Goal: Complete application form: Complete application form

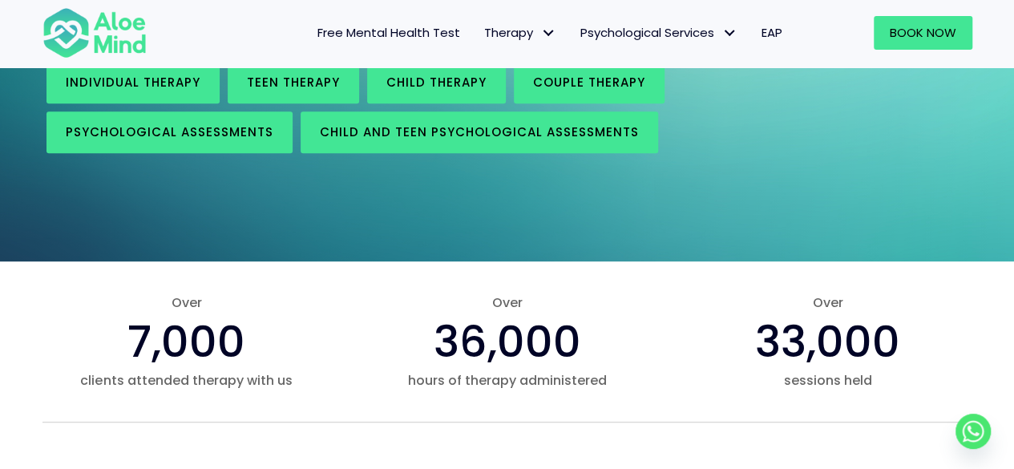
scroll to position [160, 0]
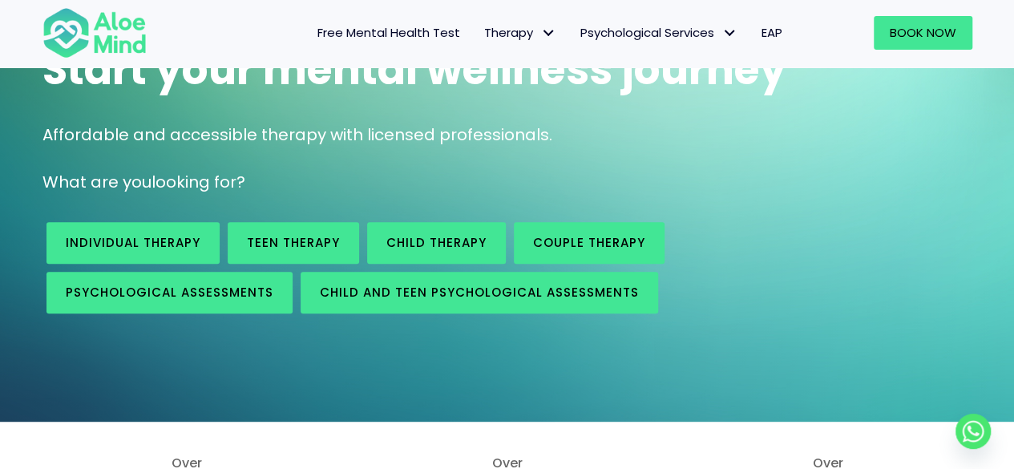
click at [767, 47] on link "EAP" at bounding box center [771, 33] width 45 height 34
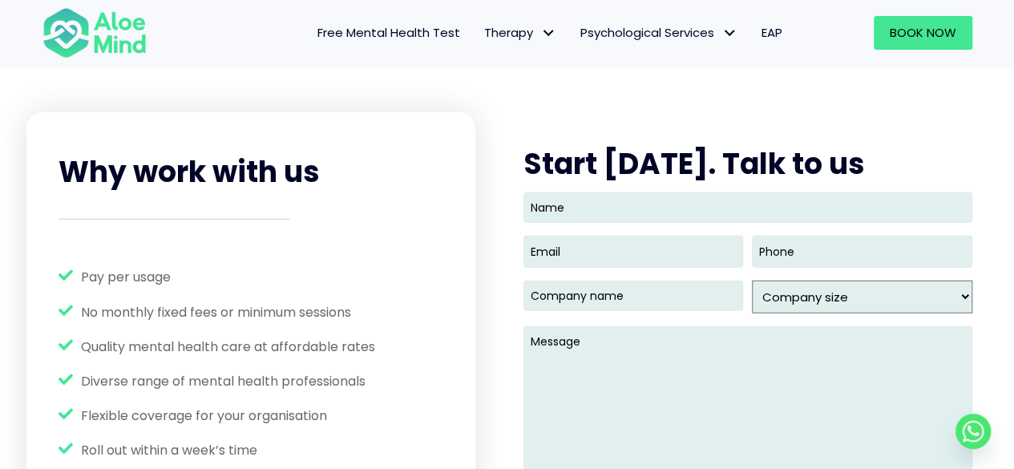
scroll to position [2003, 0]
click at [585, 208] on input "Name" at bounding box center [747, 207] width 449 height 30
type input "Nuraishah Kamaruzzaman"
type input "ayshakamaruzzaman@gmail.com"
type input "(012) 717-6426"
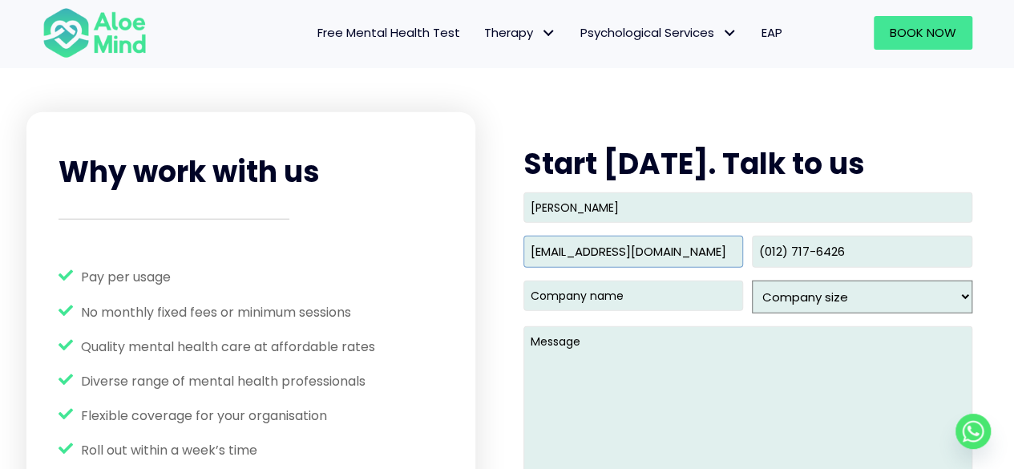
click at [702, 240] on input "ayshakamaruzzaman@gmail.com" at bounding box center [633, 251] width 220 height 31
type input "aishah@gapura.com.my"
click at [652, 286] on input "Company name (Required)" at bounding box center [633, 295] width 220 height 30
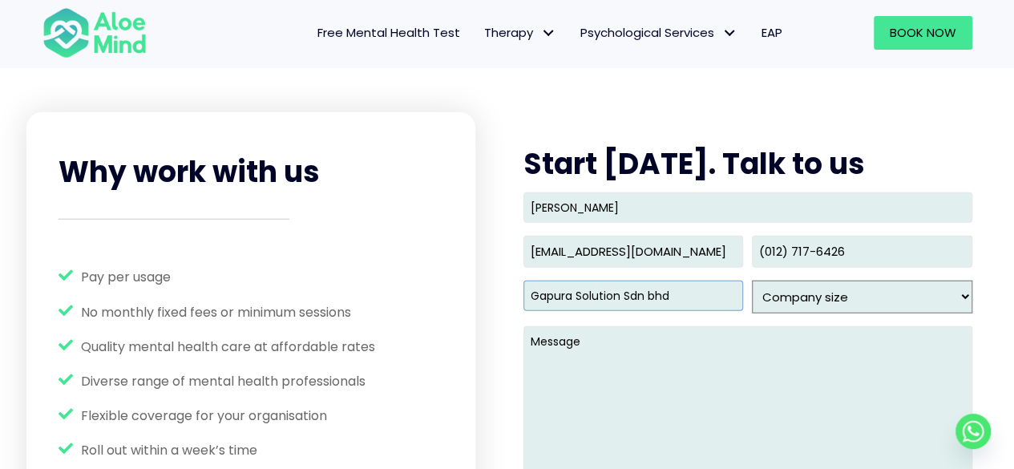
type input "Gapura Solution Sdn bhd"
click at [835, 313] on div "Name Nuraishah Kamaruzzaman Email (Required) aishah@gapura.com.my Phone (012) 7…" at bounding box center [747, 373] width 449 height 362
click at [853, 296] on select "Company size 1 - 49 50- 99 100- 249 250- 499 500 - 999 1,000 - 2,499 2,500 - 9,…" at bounding box center [862, 296] width 220 height 33
select select "1 - 49"
click at [752, 280] on select "Company size 1 - 49 50- 99 100- 249 250- 499 500 - 999 1,000 - 2,499 2,500 - 9,…" at bounding box center [862, 296] width 220 height 33
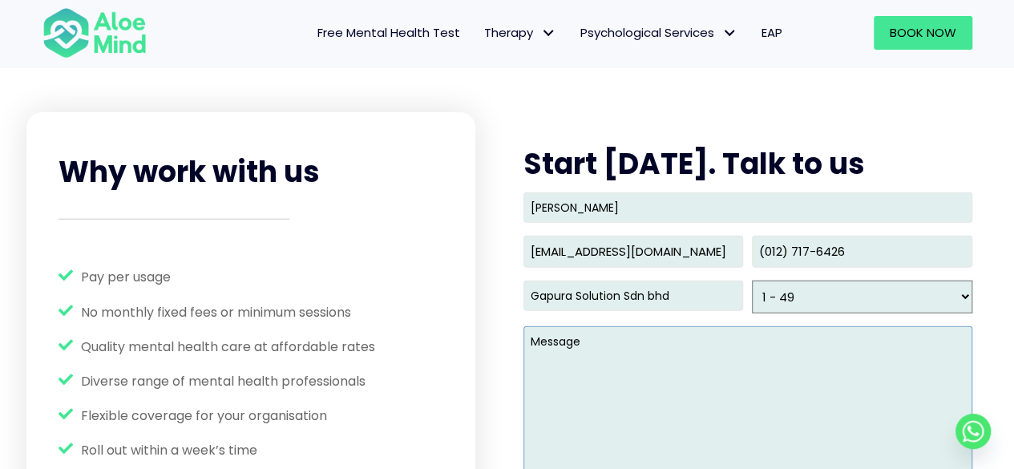
click at [607, 358] on textarea "Message" at bounding box center [747, 403] width 449 height 154
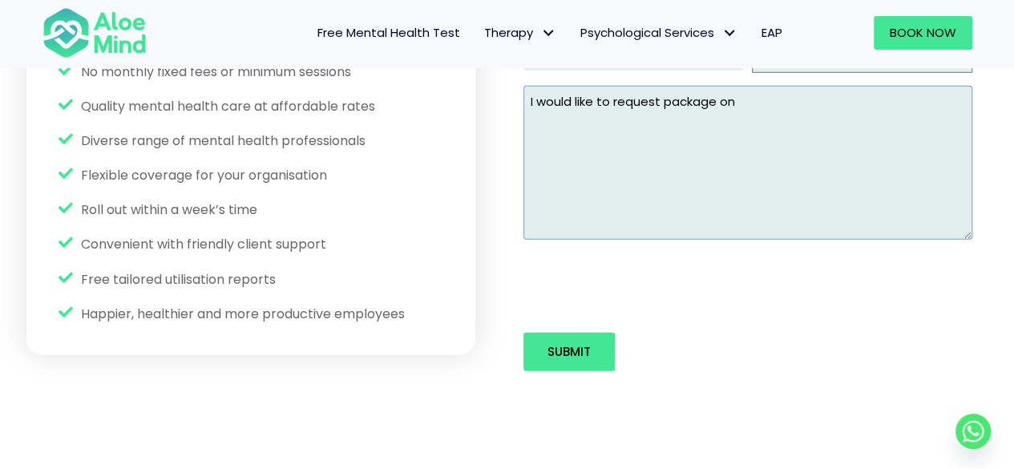
scroll to position [2163, 0]
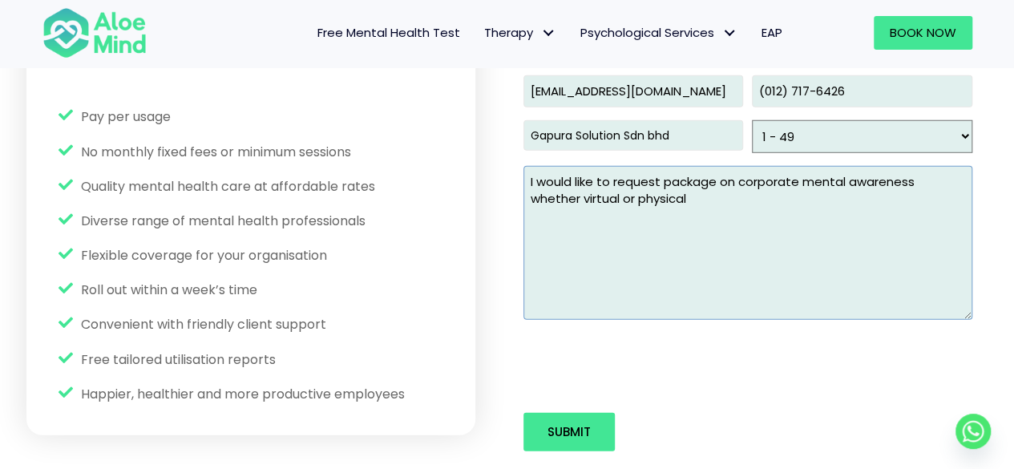
type textarea "I would like to request package on corporate mental awareness whether virtual o…"
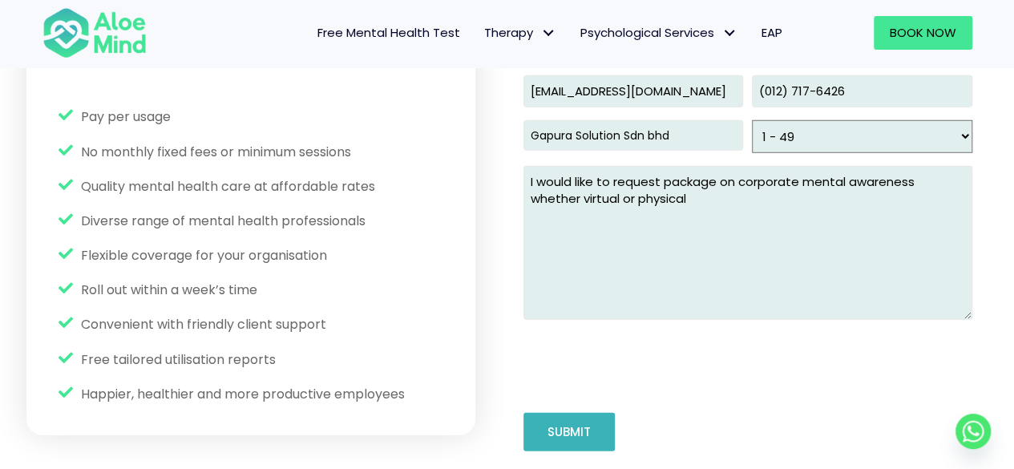
click at [605, 445] on input "Submit" at bounding box center [568, 432] width 91 height 38
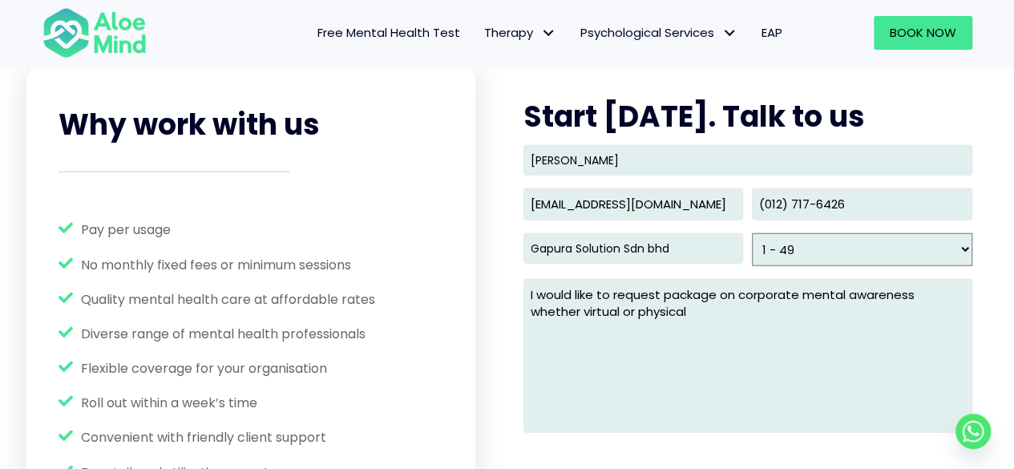
scroll to position [0, 0]
